Goal: Task Accomplishment & Management: Complete application form

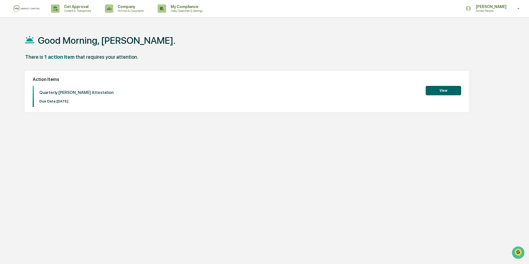
click at [452, 87] on button "View" at bounding box center [443, 90] width 35 height 9
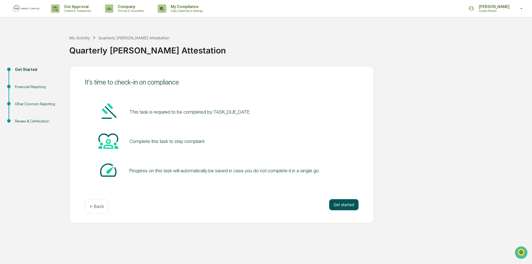
click at [343, 204] on button "Get started" at bounding box center [343, 204] width 29 height 11
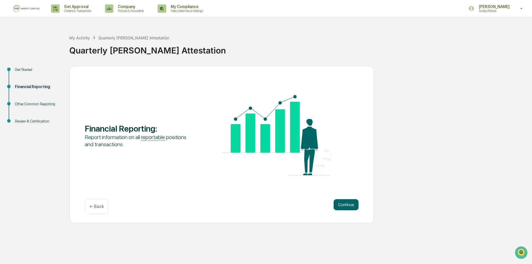
click at [343, 204] on button "Continue" at bounding box center [346, 204] width 25 height 11
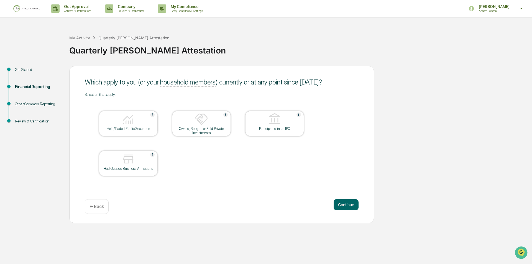
click at [133, 119] on img at bounding box center [128, 118] width 13 height 13
click at [134, 165] on img at bounding box center [128, 158] width 13 height 13
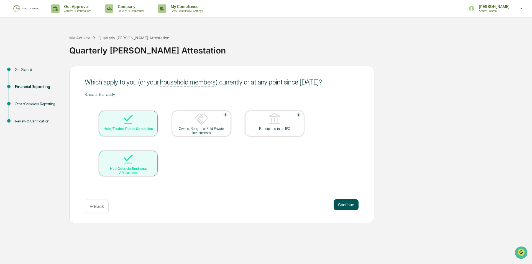
click at [339, 205] on button "Continue" at bounding box center [346, 204] width 25 height 11
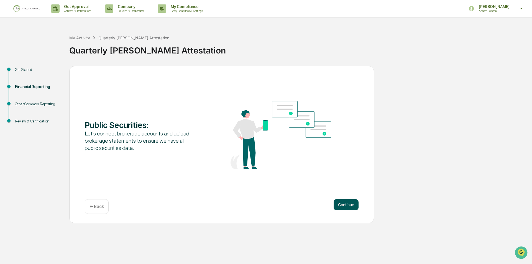
click at [344, 200] on button "Continue" at bounding box center [346, 204] width 25 height 11
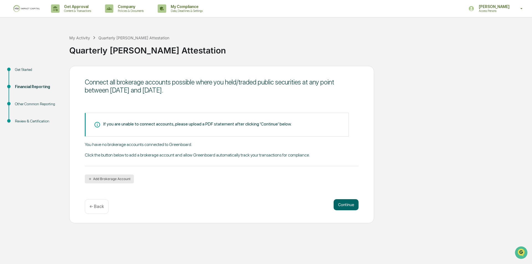
click at [99, 180] on button "Add Brokerage Account" at bounding box center [109, 179] width 49 height 9
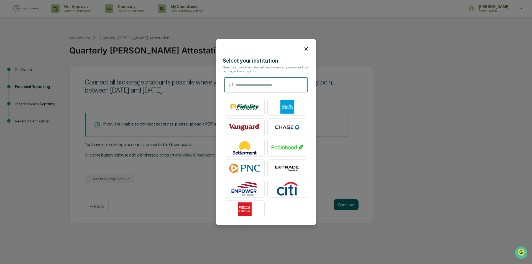
click at [304, 46] on icon at bounding box center [306, 49] width 6 height 6
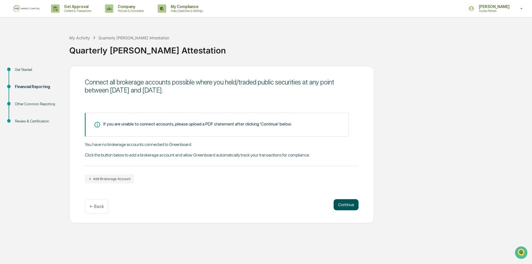
click at [348, 201] on button "Continue" at bounding box center [346, 204] width 25 height 11
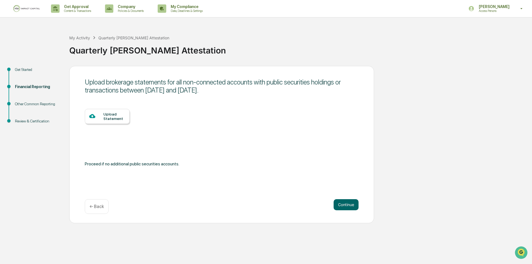
click at [101, 116] on div at bounding box center [96, 116] width 14 height 7
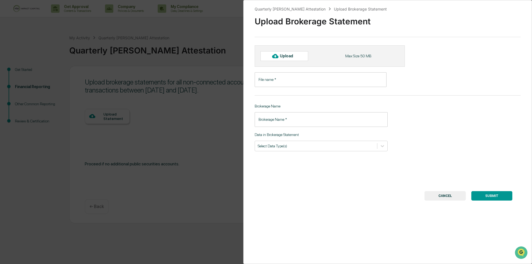
click at [290, 57] on div "Upload" at bounding box center [289, 56] width 18 height 4
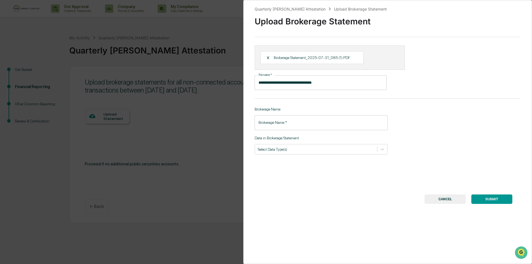
type input "**********"
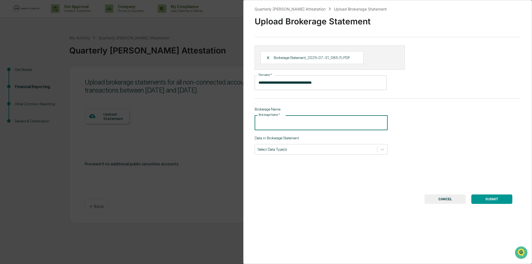
click at [302, 122] on input "Brokerage Name   *" at bounding box center [321, 122] width 133 height 15
type input "******"
click at [292, 151] on div at bounding box center [316, 149] width 117 height 5
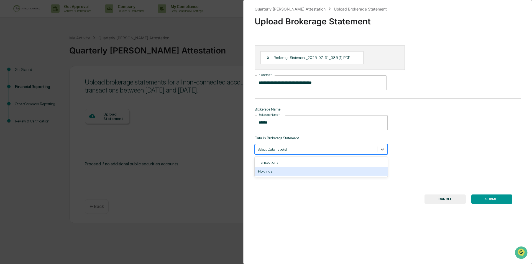
click at [296, 169] on div "Holdings" at bounding box center [321, 171] width 133 height 9
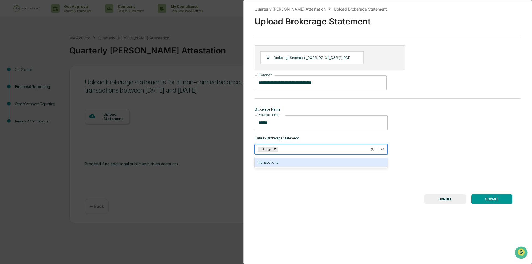
click at [296, 160] on div "Transactions" at bounding box center [321, 162] width 133 height 9
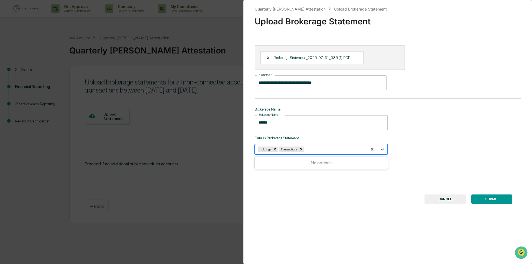
click at [488, 198] on button "SUBMIT" at bounding box center [491, 198] width 41 height 9
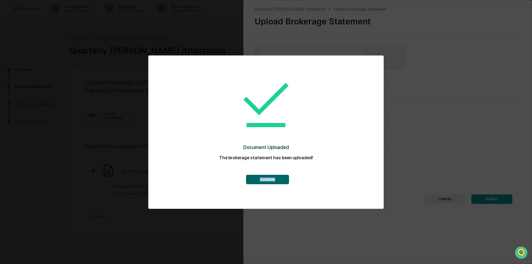
click at [275, 168] on div "Document Uploaded The brokerage statement has been uploaded! Continue" at bounding box center [266, 128] width 213 height 134
click at [275, 185] on div "Document Uploaded The brokerage statement has been uploaded! Continue" at bounding box center [266, 128] width 213 height 134
click at [272, 182] on button "Continue" at bounding box center [267, 179] width 43 height 9
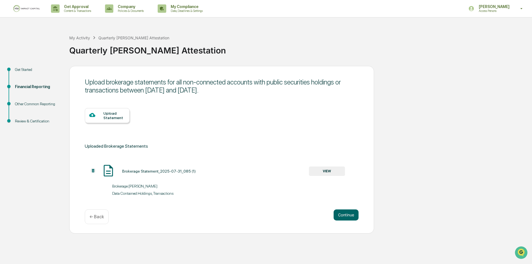
click at [355, 221] on div "Continue ← Back" at bounding box center [222, 216] width 274 height 15
click at [98, 113] on div at bounding box center [96, 115] width 14 height 7
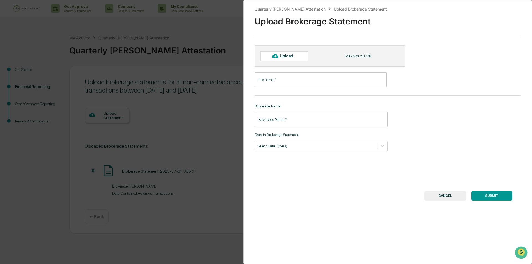
click at [296, 55] on div "Upload" at bounding box center [289, 56] width 18 height 4
type input "**********"
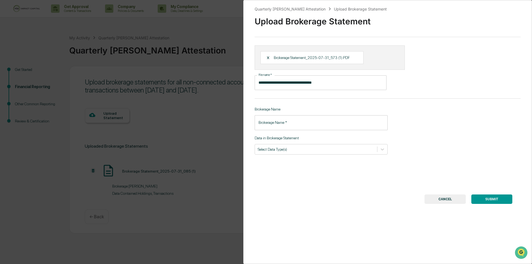
click at [287, 121] on input "Brokerage Name   *" at bounding box center [321, 122] width 133 height 15
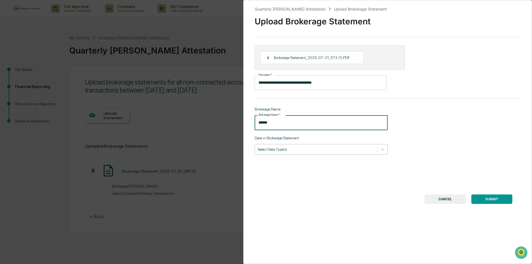
type input "******"
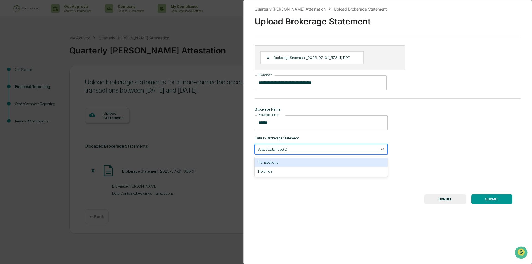
click at [262, 150] on div at bounding box center [316, 149] width 117 height 5
click at [273, 164] on div "Transactions" at bounding box center [321, 162] width 133 height 9
click at [273, 164] on div "Holdings" at bounding box center [321, 162] width 133 height 9
click at [483, 201] on button "SUBMIT" at bounding box center [491, 198] width 41 height 9
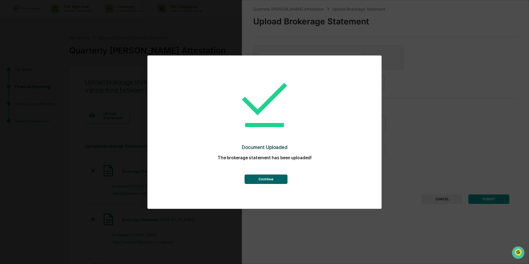
click at [262, 183] on button "Continue" at bounding box center [266, 179] width 43 height 9
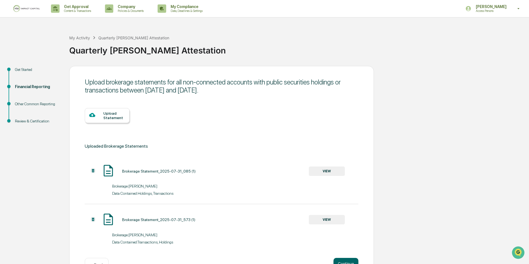
click at [109, 112] on div "Upload Statement" at bounding box center [114, 115] width 22 height 9
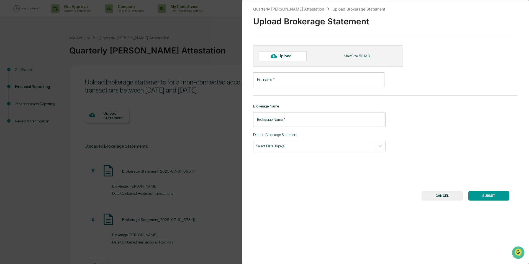
click at [288, 56] on div "Upload" at bounding box center [287, 56] width 18 height 4
type input "**********"
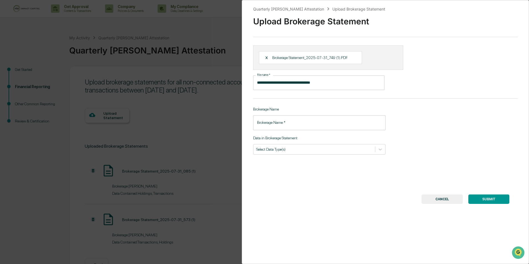
click at [289, 120] on input "Brokerage Name   *" at bounding box center [319, 122] width 132 height 15
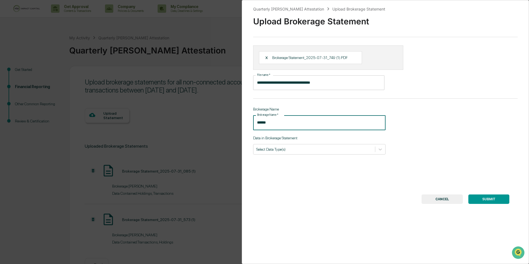
type input "******"
click at [289, 143] on div "Data in Brokerage Statement Select Data Type(s)" at bounding box center [319, 145] width 132 height 19
click at [284, 151] on div at bounding box center [314, 149] width 116 height 5
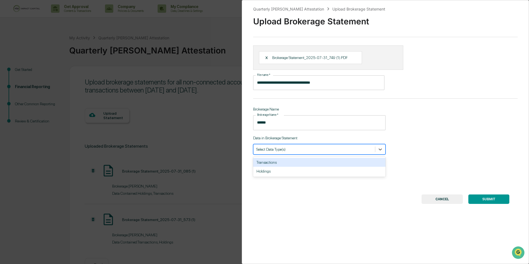
click at [274, 162] on div "Transactions" at bounding box center [319, 162] width 132 height 9
click at [273, 165] on div "Holdings" at bounding box center [319, 162] width 132 height 9
click at [499, 201] on button "SUBMIT" at bounding box center [488, 198] width 41 height 9
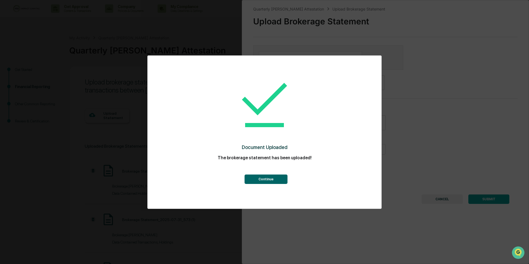
click at [279, 175] on button "Continue" at bounding box center [266, 179] width 43 height 9
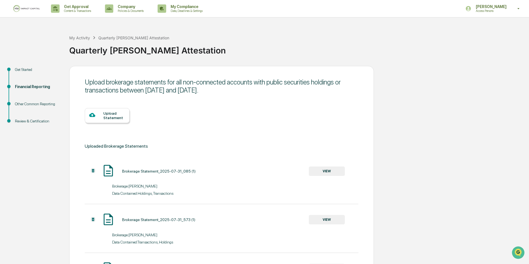
click at [109, 117] on div "Upload Statement" at bounding box center [114, 115] width 22 height 9
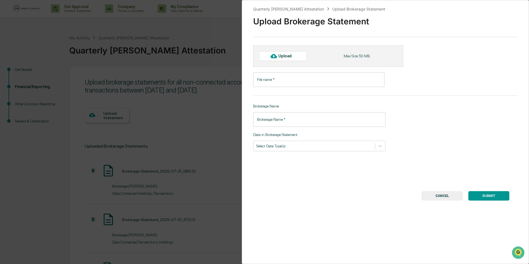
click at [282, 53] on div "Upload" at bounding box center [283, 55] width 48 height 9
type input "**********"
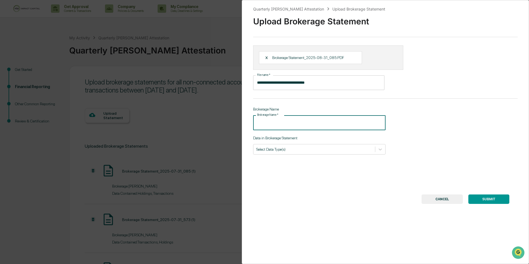
click at [274, 122] on input "Brokerage Name   *" at bounding box center [319, 122] width 132 height 15
type input "******"
click at [286, 151] on div at bounding box center [314, 149] width 116 height 5
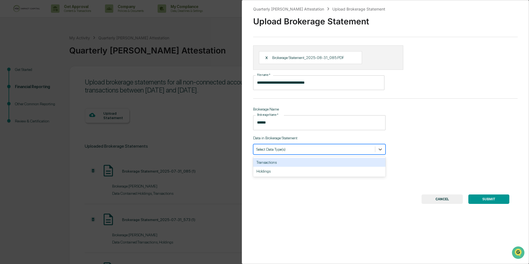
click at [278, 160] on div "Transactions" at bounding box center [319, 162] width 132 height 9
click at [276, 164] on div "Holdings" at bounding box center [319, 162] width 132 height 9
click at [497, 197] on button "SUBMIT" at bounding box center [488, 198] width 41 height 9
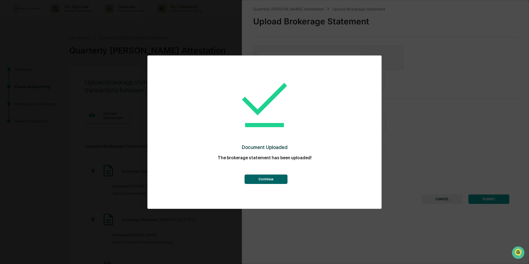
click at [276, 187] on div "Document Uploaded The brokerage statement has been uploaded! Continue" at bounding box center [265, 128] width 212 height 134
click at [271, 180] on button "Continue" at bounding box center [266, 179] width 43 height 9
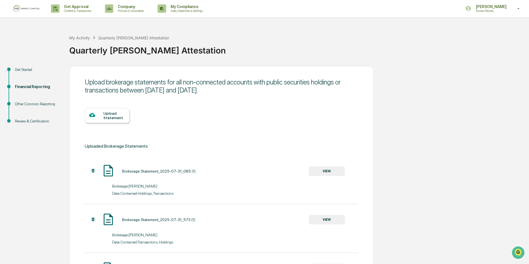
click at [108, 113] on div "Upload Statement" at bounding box center [114, 115] width 22 height 9
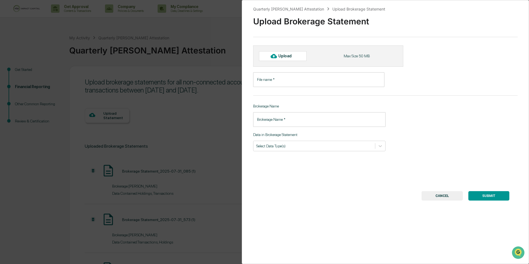
click at [304, 80] on input "File name   *" at bounding box center [318, 79] width 131 height 15
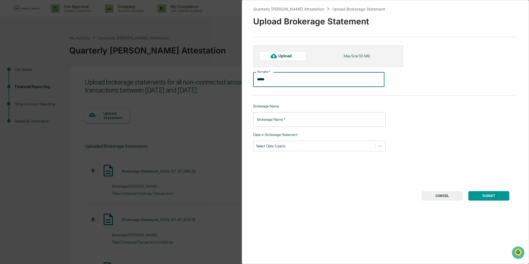
type input "******"
click at [299, 50] on div "Upload Max Size 50 MB" at bounding box center [328, 55] width 150 height 21
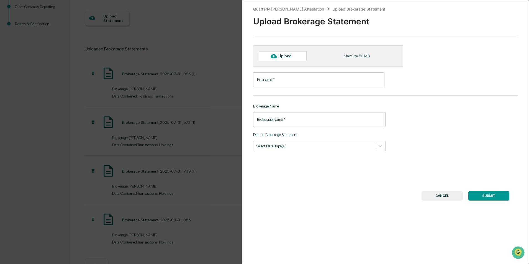
scroll to position [116, 0]
click at [303, 50] on div "Upload Max Size 50 MB" at bounding box center [328, 55] width 150 height 21
click at [289, 58] on div "Upload" at bounding box center [287, 56] width 18 height 4
type input "**********"
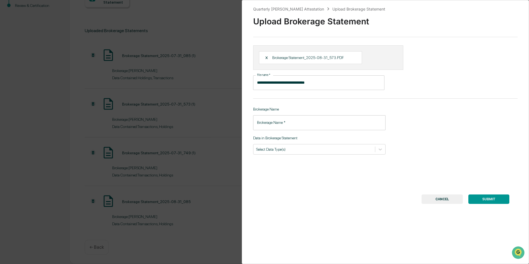
click at [268, 116] on input "Brokerage Name   *" at bounding box center [319, 122] width 132 height 15
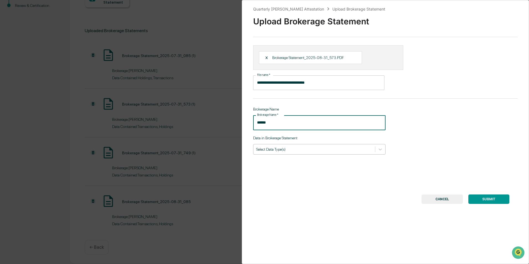
type input "******"
click at [276, 150] on div at bounding box center [314, 149] width 116 height 5
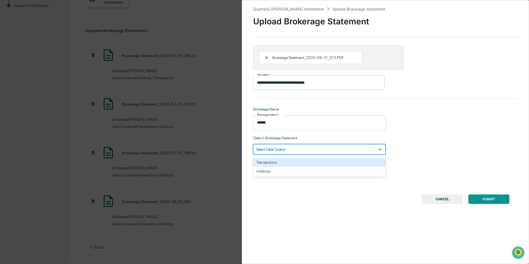
click at [276, 161] on div "Transactions" at bounding box center [319, 162] width 132 height 9
click at [276, 162] on div "Holdings" at bounding box center [319, 162] width 132 height 9
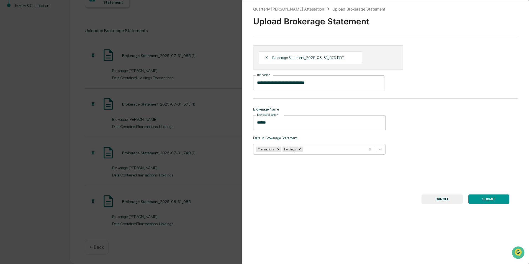
click at [477, 199] on button "SUBMIT" at bounding box center [488, 198] width 41 height 9
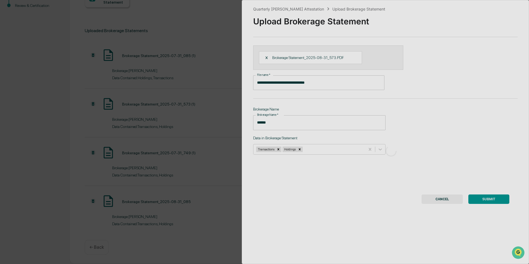
scroll to position [0, 0]
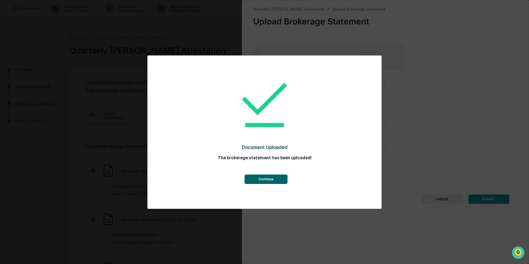
click at [262, 186] on div "Document Uploaded The brokerage statement has been uploaded! Continue" at bounding box center [265, 128] width 212 height 134
click at [266, 179] on button "Continue" at bounding box center [266, 179] width 43 height 9
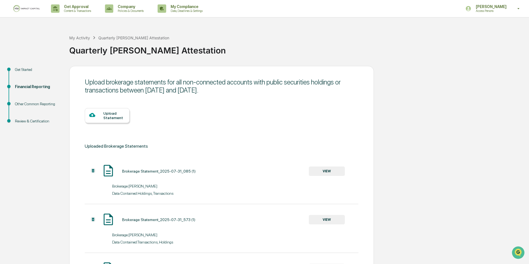
click at [112, 118] on div "Upload Statement" at bounding box center [114, 115] width 22 height 9
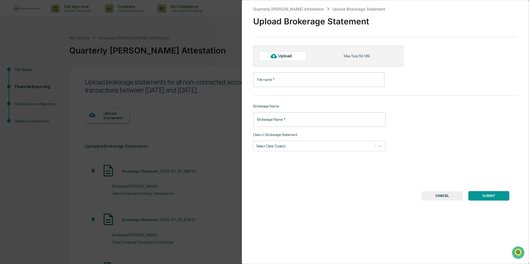
click at [291, 58] on div "Upload" at bounding box center [287, 56] width 18 height 4
type input "**********"
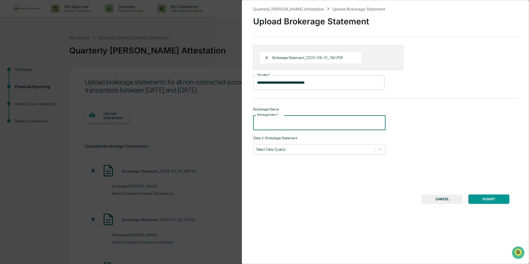
click at [283, 125] on input "Brokerage Name   *" at bounding box center [319, 122] width 132 height 15
type input "******"
click at [286, 151] on div at bounding box center [314, 149] width 116 height 5
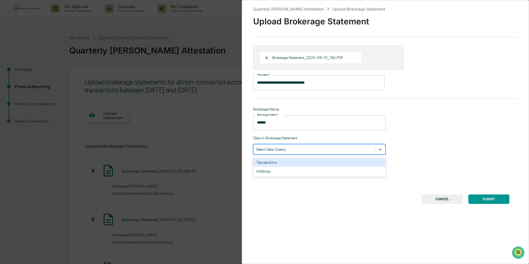
click at [275, 163] on div "Transactions" at bounding box center [319, 162] width 132 height 9
click at [275, 163] on div "Holdings" at bounding box center [319, 162] width 132 height 9
click at [482, 199] on button "SUBMIT" at bounding box center [488, 198] width 41 height 9
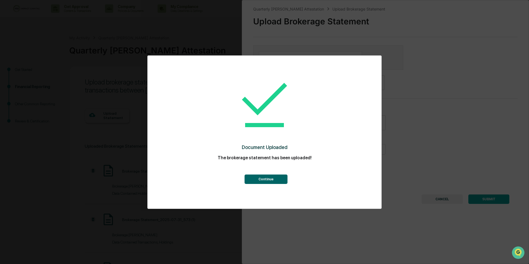
click at [275, 176] on button "Continue" at bounding box center [266, 179] width 43 height 9
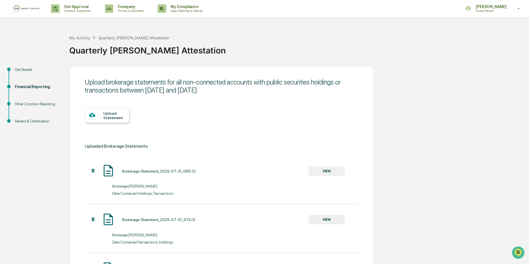
click at [99, 118] on div at bounding box center [96, 115] width 14 height 7
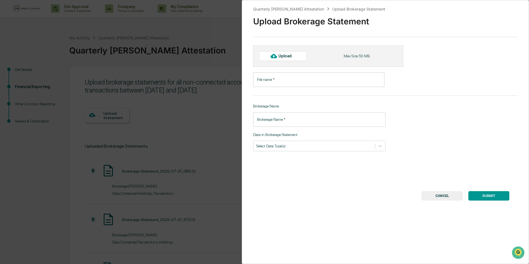
click at [275, 58] on icon at bounding box center [274, 56] width 6 height 6
type input "**********"
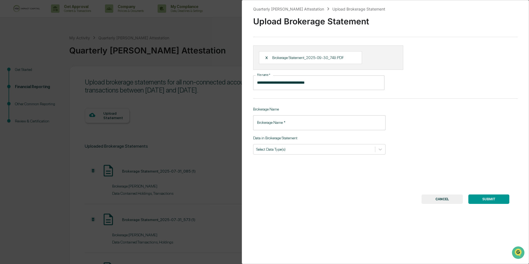
click at [298, 124] on input "Brokerage Name   *" at bounding box center [319, 122] width 132 height 15
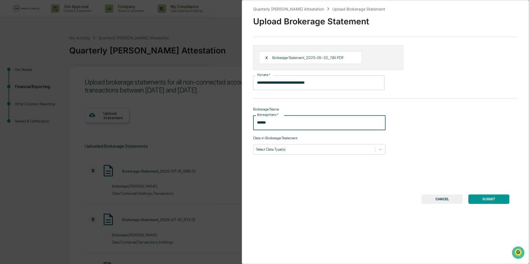
type input "******"
click at [301, 155] on div "**********" at bounding box center [385, 132] width 287 height 264
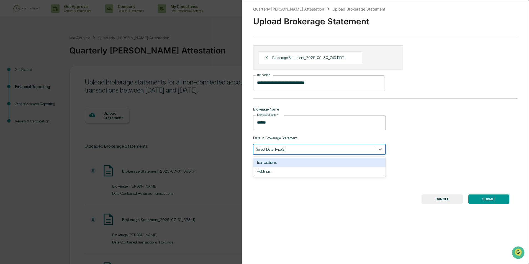
click at [306, 151] on div at bounding box center [314, 149] width 116 height 5
click at [291, 165] on div "Transactions" at bounding box center [319, 162] width 132 height 9
click at [291, 165] on div "Holdings" at bounding box center [319, 162] width 132 height 9
click at [484, 199] on button "SUBMIT" at bounding box center [488, 198] width 41 height 9
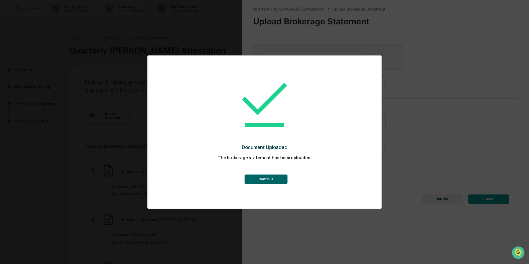
click at [255, 178] on button "Continue" at bounding box center [266, 179] width 43 height 9
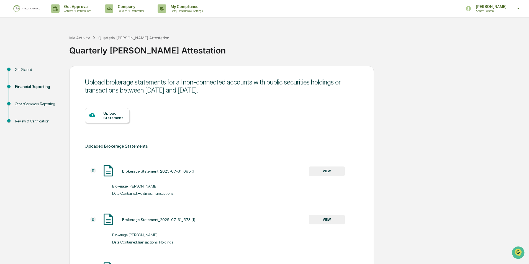
click at [124, 106] on div "Upload Statement" at bounding box center [222, 119] width 274 height 45
click at [105, 119] on div "Upload Statement" at bounding box center [114, 115] width 22 height 9
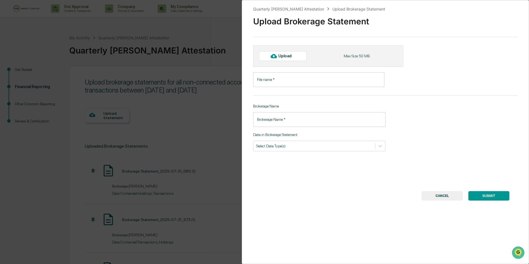
click at [292, 56] on div "Upload" at bounding box center [287, 56] width 18 height 4
type input "**********"
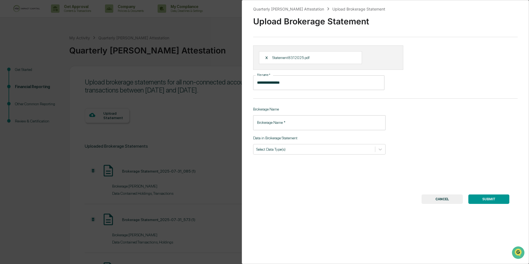
click at [269, 119] on div "Brokerage Name   * Brokerage Name   *" at bounding box center [319, 122] width 132 height 15
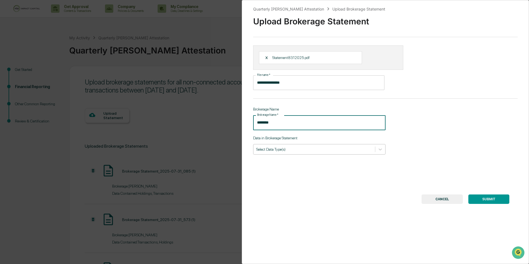
type input "********"
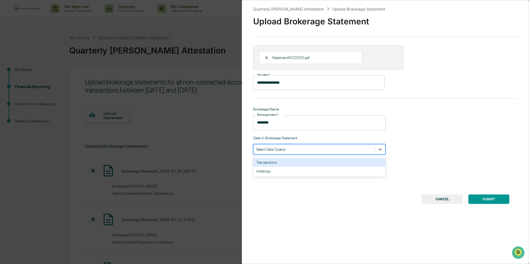
click at [273, 146] on div "Select Data Type(s)" at bounding box center [314, 148] width 122 height 7
click at [273, 163] on div "Transactions" at bounding box center [319, 162] width 132 height 9
click at [273, 164] on div "Holdings" at bounding box center [319, 162] width 132 height 9
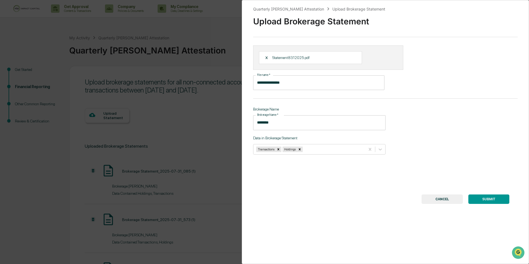
click at [473, 201] on button "SUBMIT" at bounding box center [488, 198] width 41 height 9
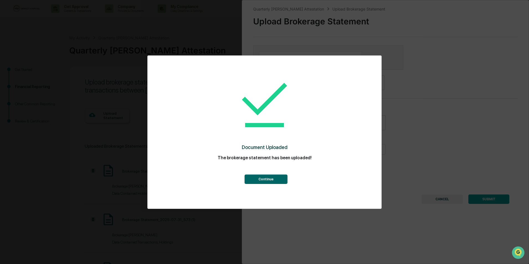
click at [253, 180] on button "Continue" at bounding box center [266, 179] width 43 height 9
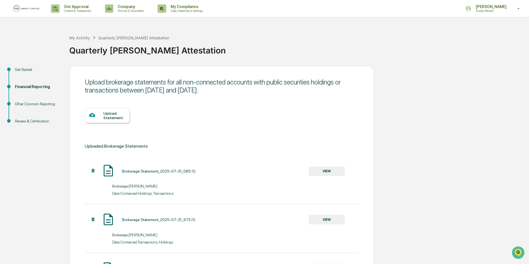
click at [109, 117] on div "Upload Statement" at bounding box center [114, 115] width 22 height 9
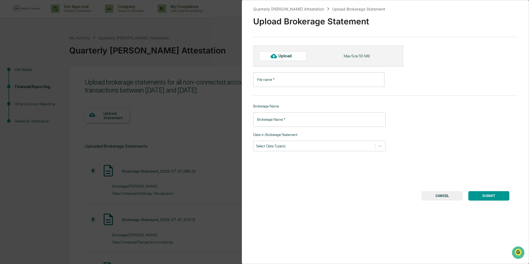
click at [288, 58] on div "Upload" at bounding box center [287, 56] width 18 height 4
type input "**********"
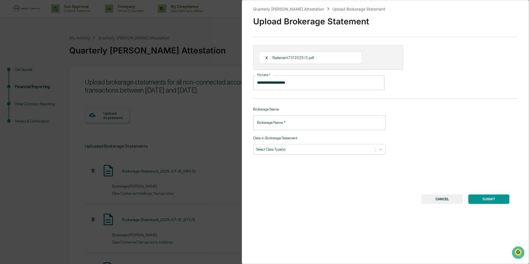
click at [288, 124] on input "Brokerage Name   *" at bounding box center [319, 122] width 132 height 15
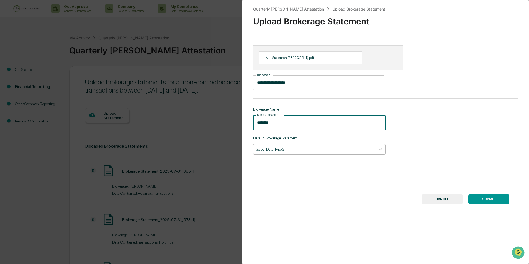
type input "********"
click at [306, 152] on div at bounding box center [314, 149] width 116 height 5
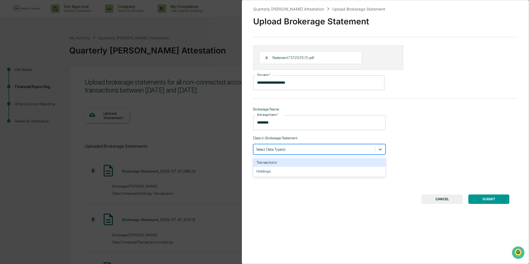
click at [302, 162] on div "Transactions" at bounding box center [319, 162] width 132 height 9
click at [302, 163] on div "Holdings" at bounding box center [319, 162] width 132 height 9
click at [479, 200] on button "SUBMIT" at bounding box center [488, 198] width 41 height 9
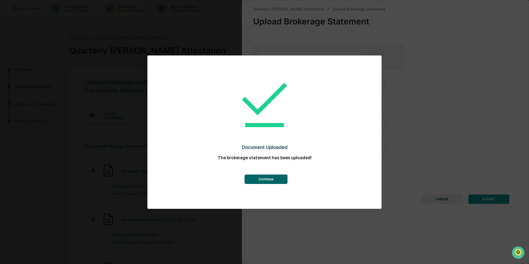
click at [261, 180] on button "Continue" at bounding box center [266, 179] width 43 height 9
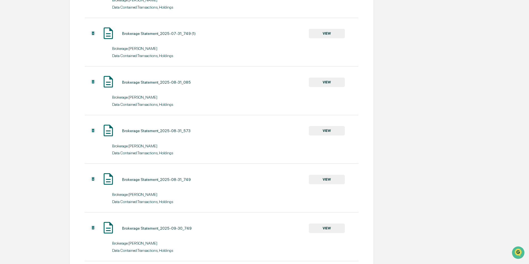
scroll to position [359, 0]
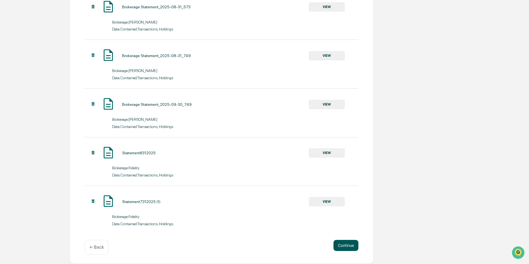
click at [349, 250] on button "Continue" at bounding box center [346, 245] width 25 height 11
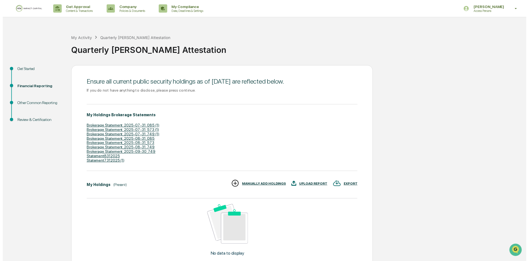
scroll to position [53, 0]
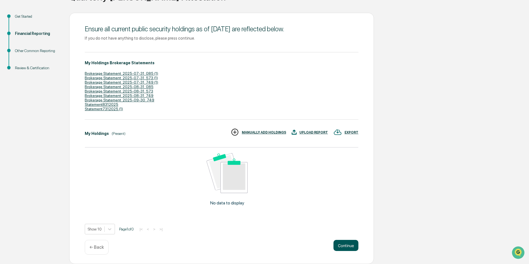
click at [345, 247] on button "Continue" at bounding box center [346, 245] width 25 height 11
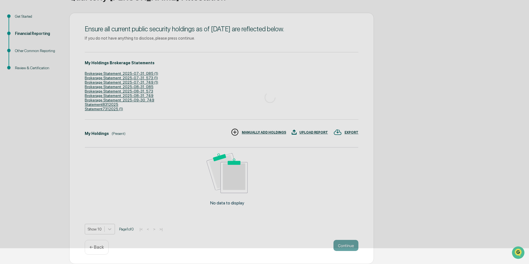
click at [345, 247] on div at bounding box center [270, 97] width 540 height 301
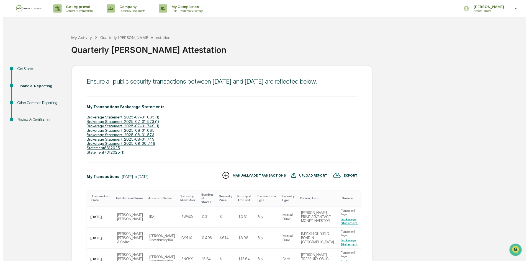
scroll to position [61, 0]
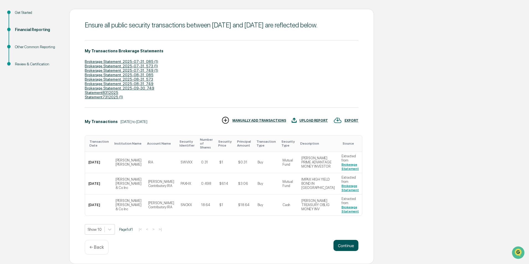
click at [348, 248] on button "Continue" at bounding box center [346, 245] width 25 height 11
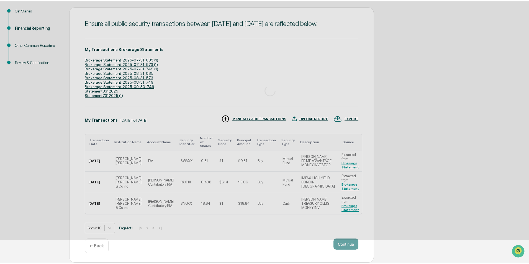
scroll to position [0, 0]
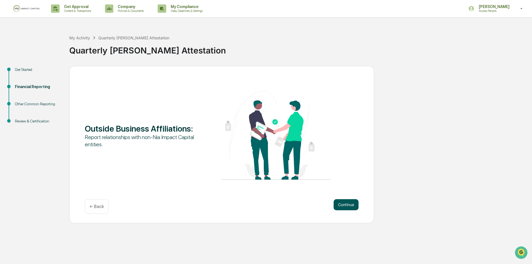
click at [343, 202] on button "Continue" at bounding box center [346, 204] width 25 height 11
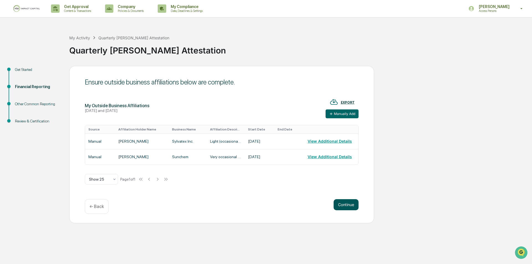
click at [348, 207] on button "Continue" at bounding box center [346, 204] width 25 height 11
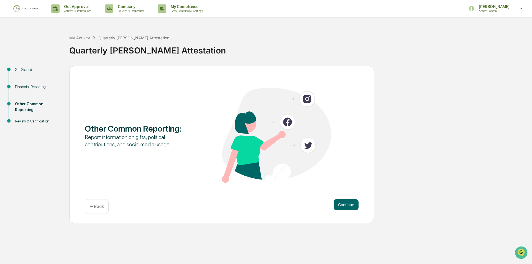
click at [348, 207] on button "Continue" at bounding box center [346, 204] width 25 height 11
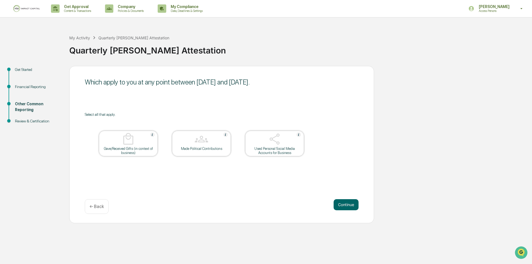
click at [348, 207] on button "Continue" at bounding box center [346, 204] width 25 height 11
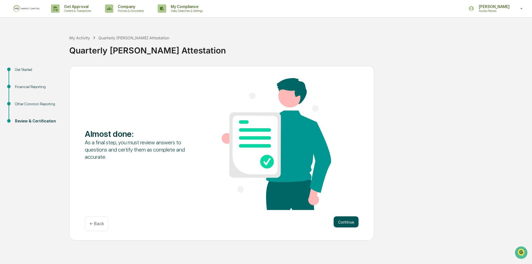
click at [346, 226] on button "Continue" at bounding box center [346, 221] width 25 height 11
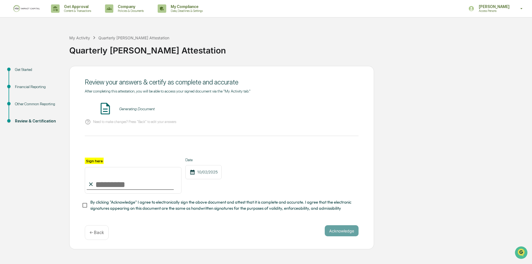
click at [145, 180] on input "Sign here" at bounding box center [133, 180] width 97 height 27
type input "**********"
click at [279, 209] on span "By clicking "Acknowledge" I agree to electronically sign the above document and…" at bounding box center [222, 205] width 264 height 12
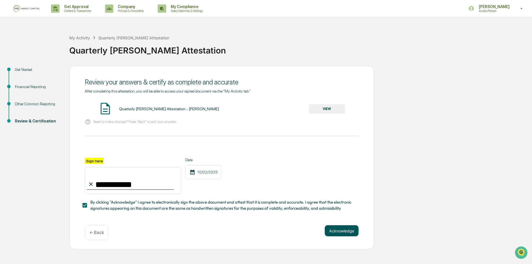
click at [337, 236] on button "Acknowledge" at bounding box center [342, 230] width 34 height 11
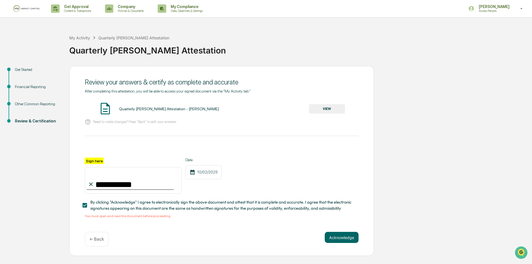
click at [329, 114] on div "Quarterly COE Attestation - Sarah Story VIEW" at bounding box center [222, 109] width 274 height 15
click at [327, 108] on button "VIEW" at bounding box center [327, 108] width 36 height 9
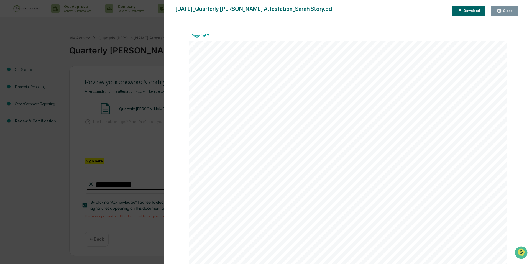
click at [500, 12] on icon "button" at bounding box center [499, 11] width 4 height 4
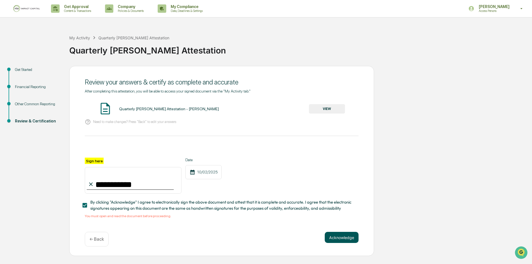
click at [341, 235] on button "Acknowledge" at bounding box center [342, 237] width 34 height 11
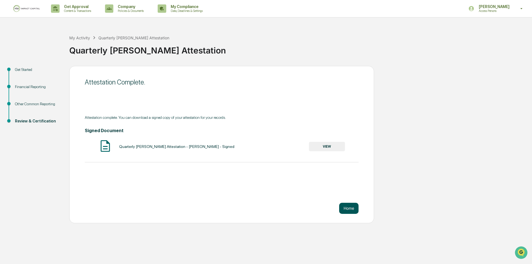
click at [347, 209] on button "Home" at bounding box center [348, 208] width 19 height 11
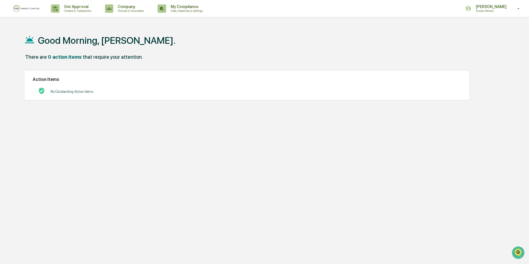
click at [46, 111] on div "Good Morning, Sarah. There are 0 action items that require your attention. Acti…" at bounding box center [262, 158] width 493 height 264
click at [137, 11] on p "Policies & Documents" at bounding box center [129, 11] width 33 height 4
click at [128, 26] on li "Policy Document Library" at bounding box center [139, 28] width 72 height 10
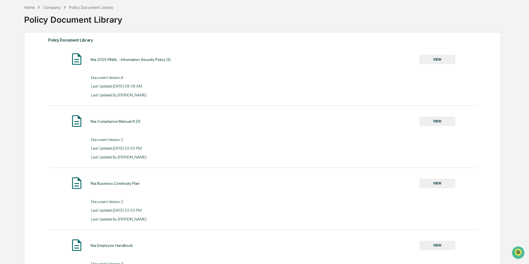
scroll to position [60, 0]
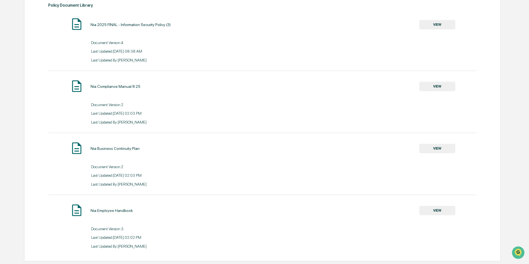
click at [430, 207] on button "VIEW" at bounding box center [437, 210] width 36 height 9
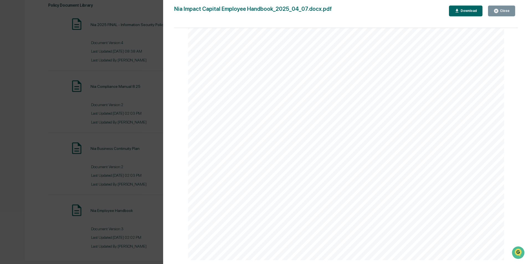
scroll to position [9166, 0]
